Goal: Task Accomplishment & Management: Complete application form

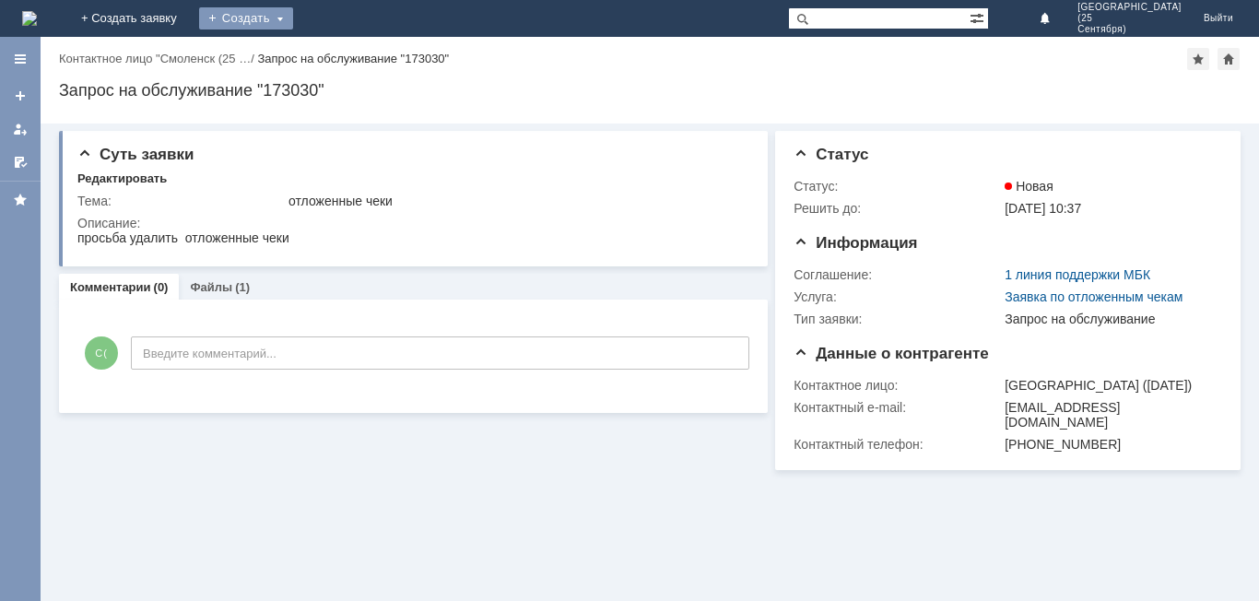
click at [293, 18] on div "Создать" at bounding box center [246, 18] width 94 height 22
click at [343, 52] on link "Заявка" at bounding box center [273, 55] width 140 height 22
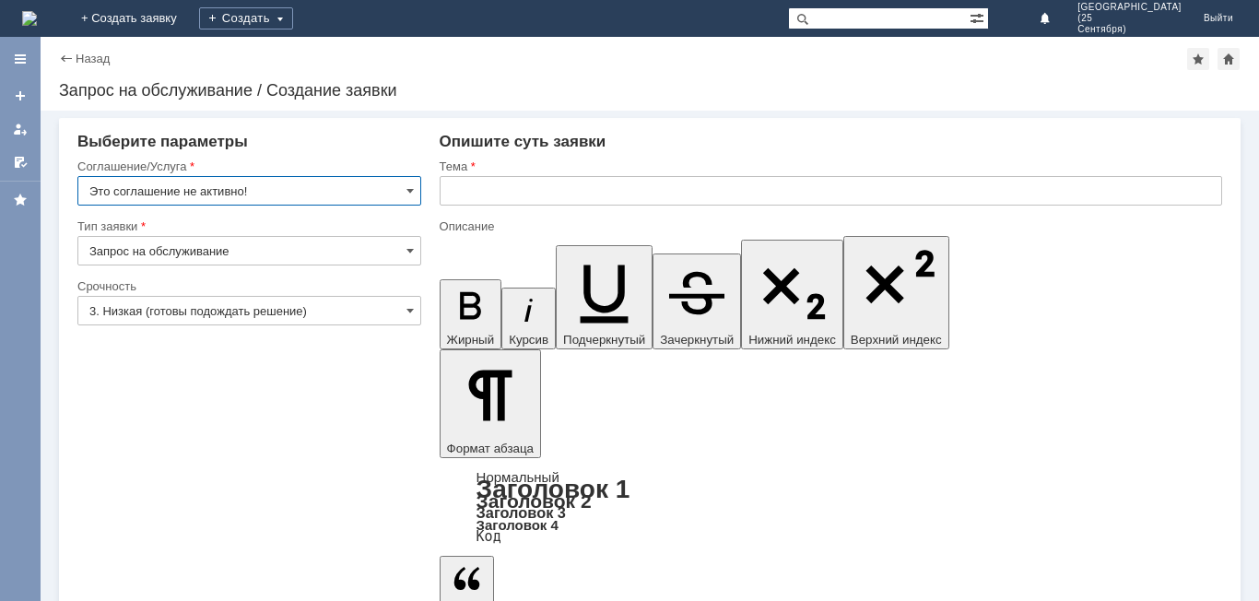
click at [265, 192] on input "Это соглашение не активно!" at bounding box center [249, 190] width 344 height 29
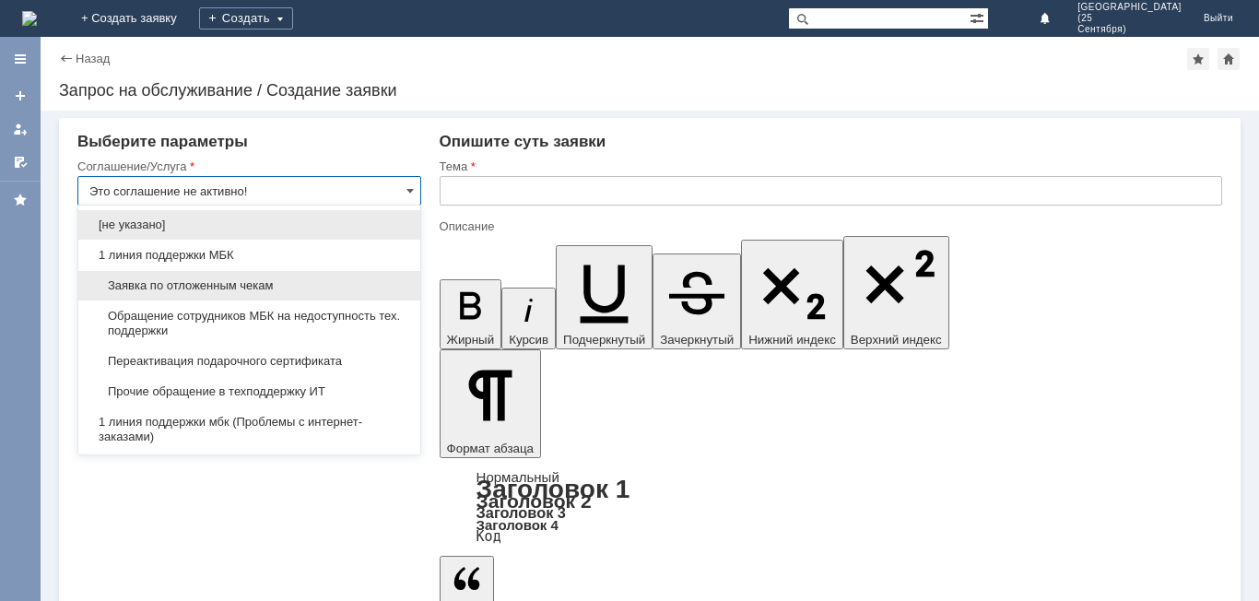
click at [247, 275] on div "Заявка по отложенным чекам" at bounding box center [249, 285] width 342 height 29
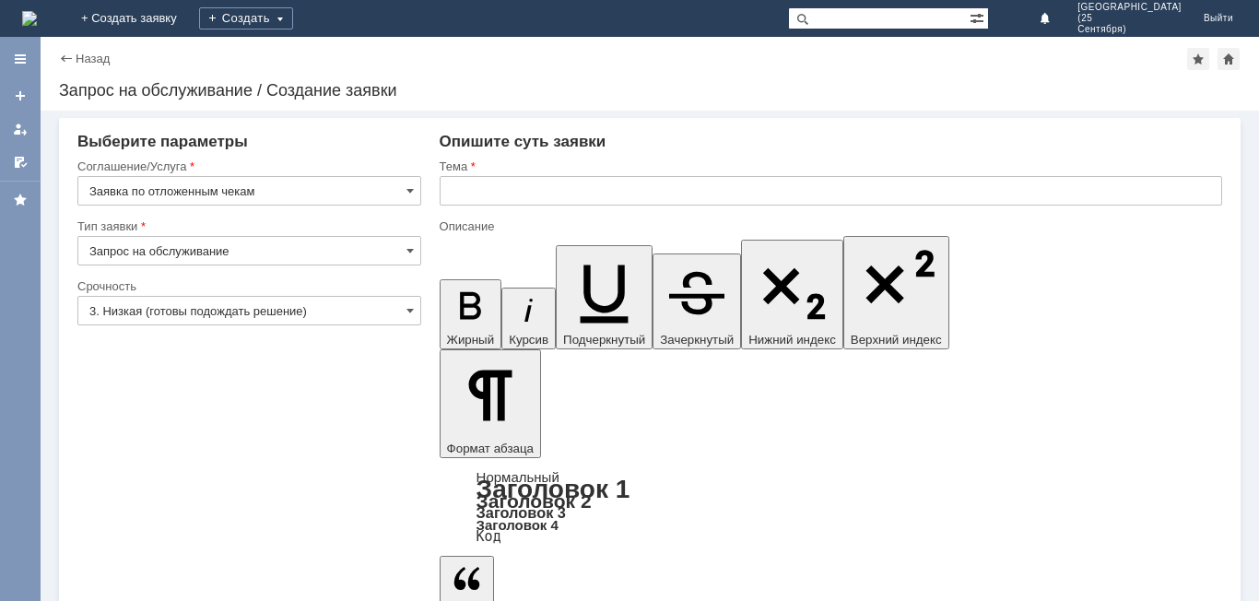
click at [482, 188] on input "text" at bounding box center [831, 190] width 782 height 29
type input "Заявка по отложенным чекам"
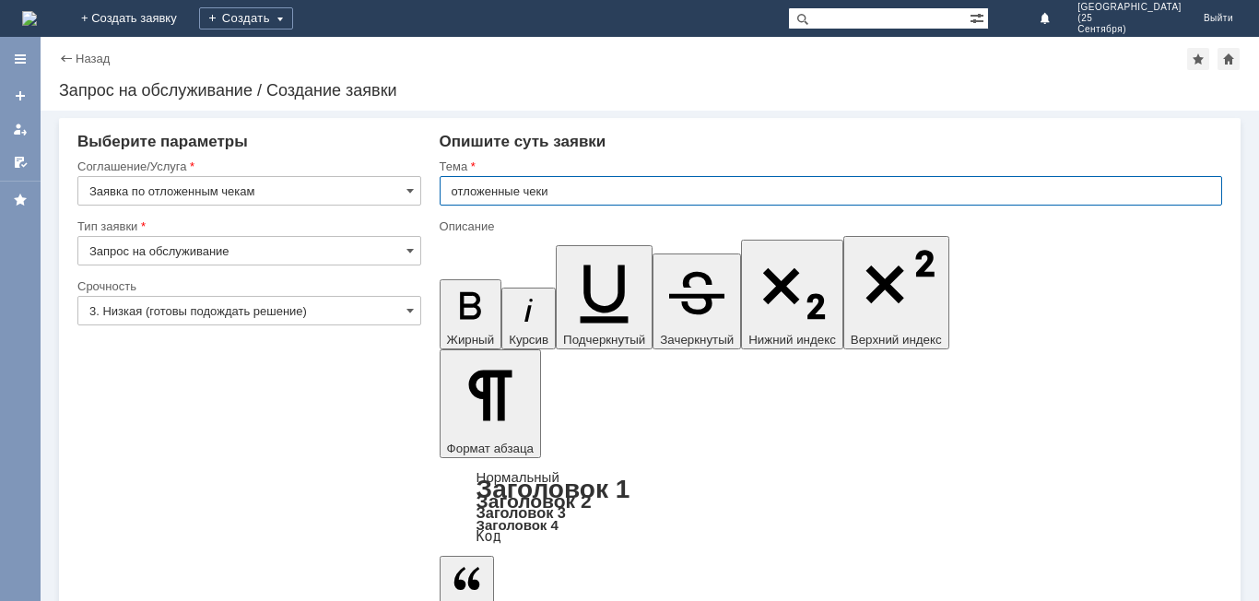
type input "отложенные чеки"
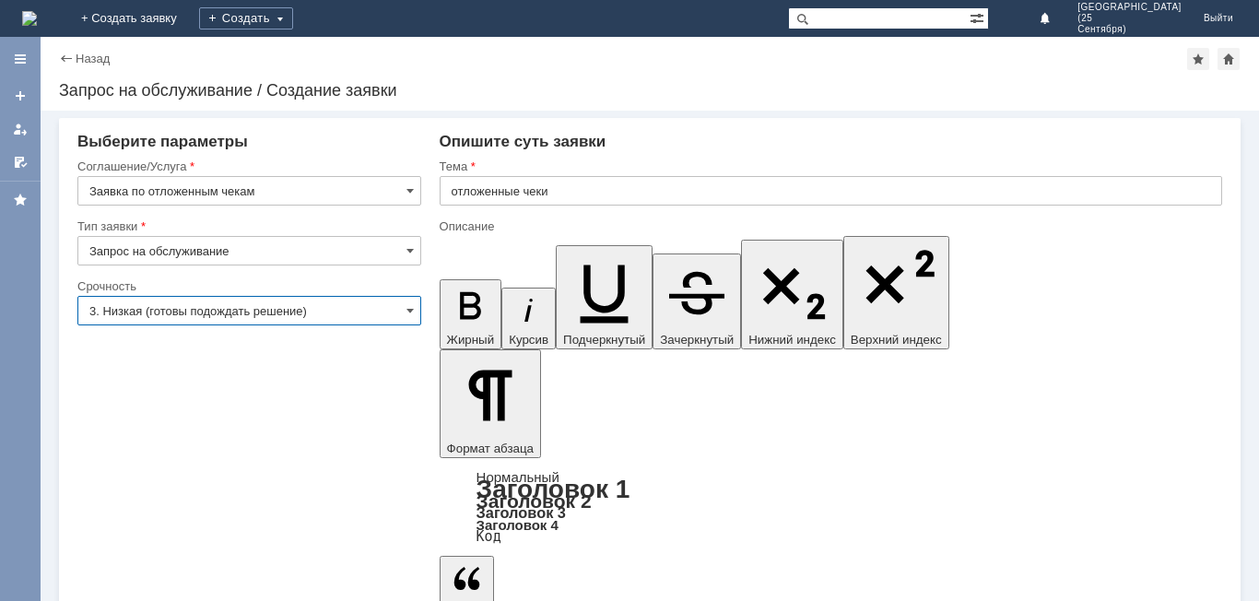
click at [213, 311] on input "3. Низкая (готовы подождать решение)" at bounding box center [249, 310] width 344 height 29
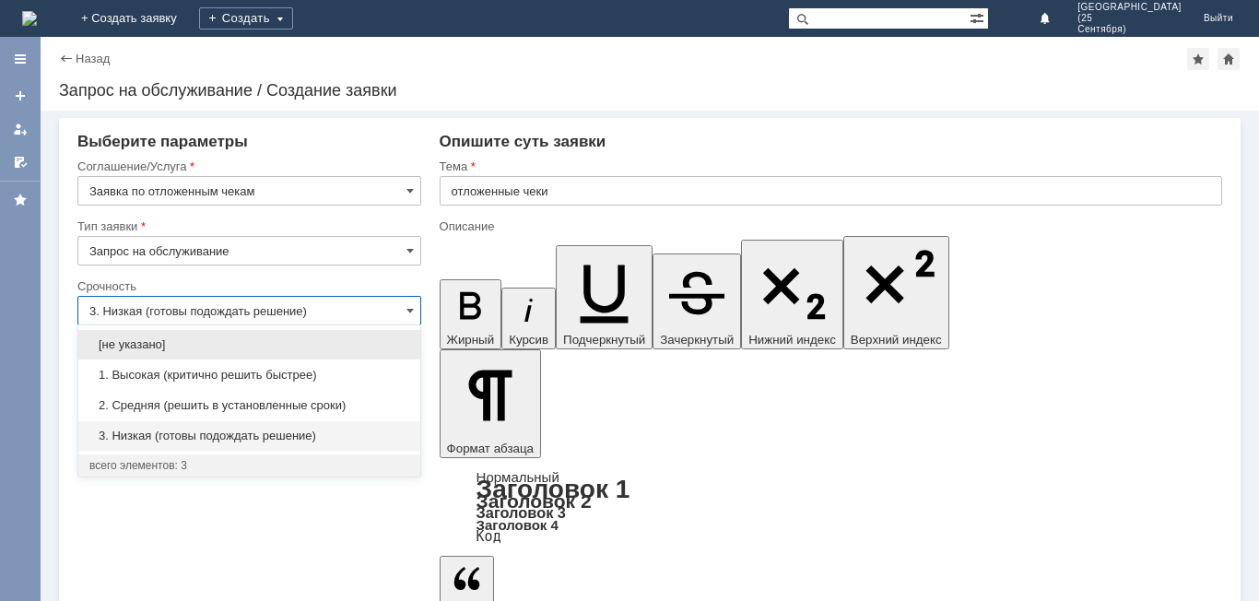
click at [224, 399] on span "2. Средняя (решить в установленные сроки)" at bounding box center [249, 405] width 320 height 15
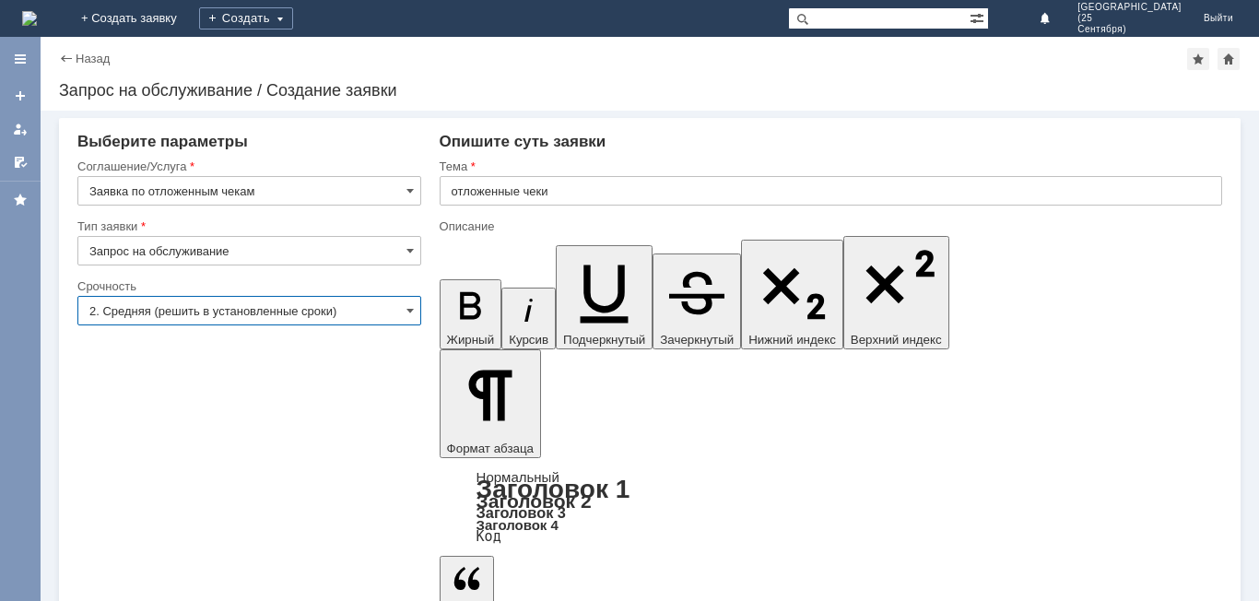
type input "2. Средняя (решить в установленные сроки)"
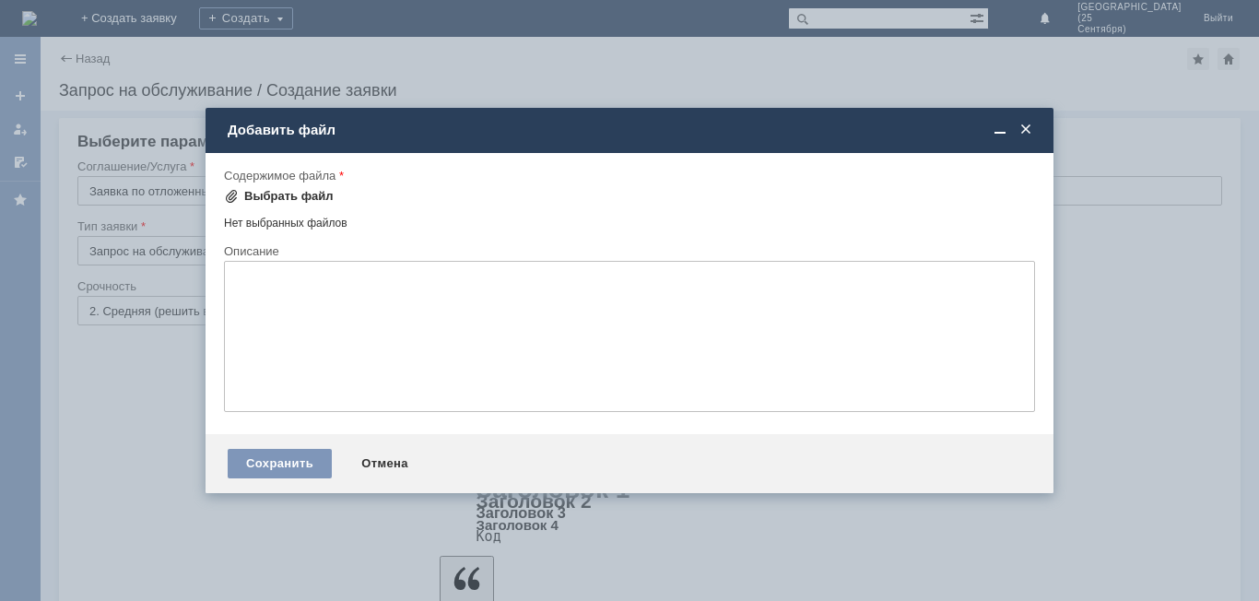
click at [280, 204] on div "Выбрать файл" at bounding box center [279, 196] width 110 height 22
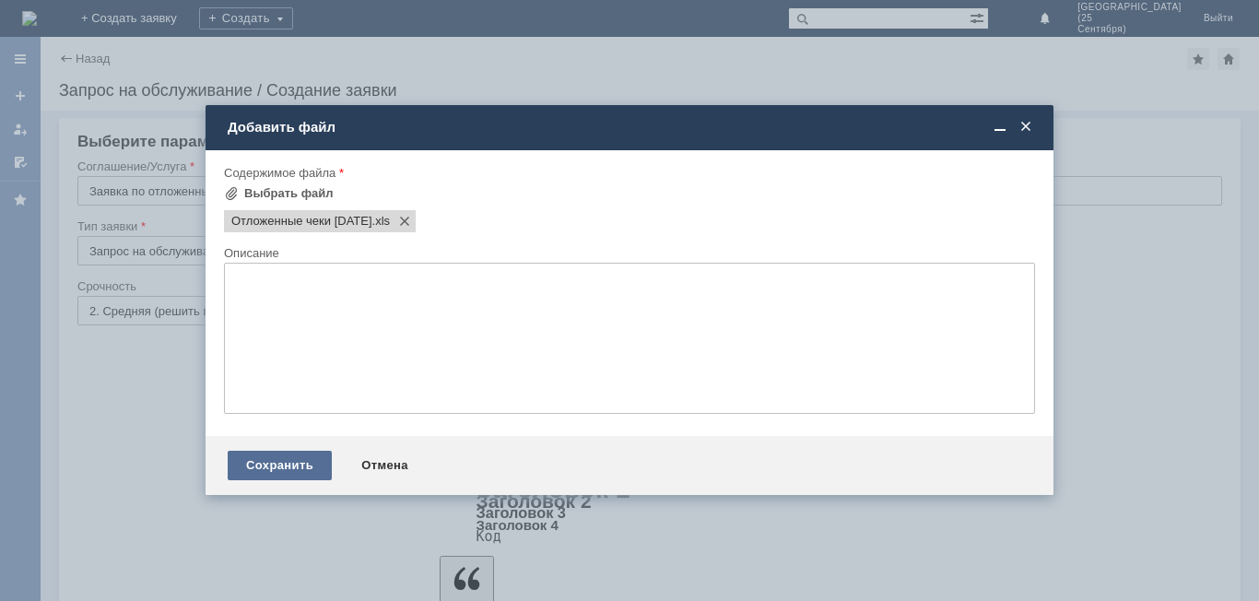
click at [284, 474] on div "Сохранить" at bounding box center [280, 465] width 104 height 29
